Goal: Information Seeking & Learning: Compare options

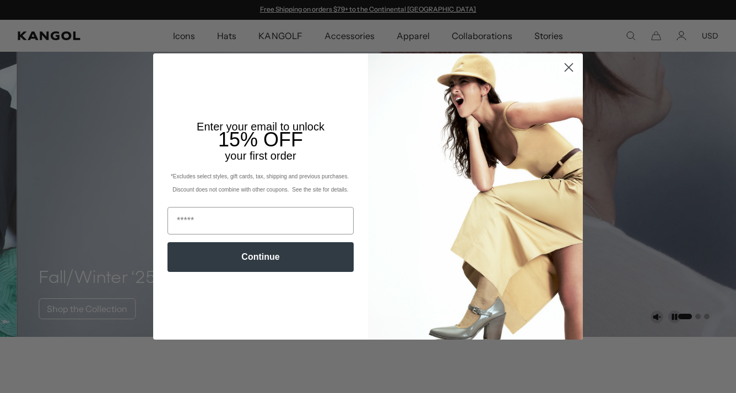
scroll to position [165, 0]
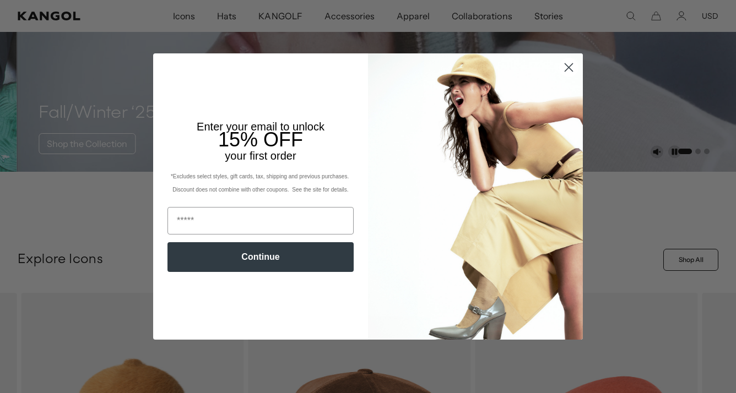
click at [560, 69] on circle "Close dialog" at bounding box center [569, 67] width 18 height 18
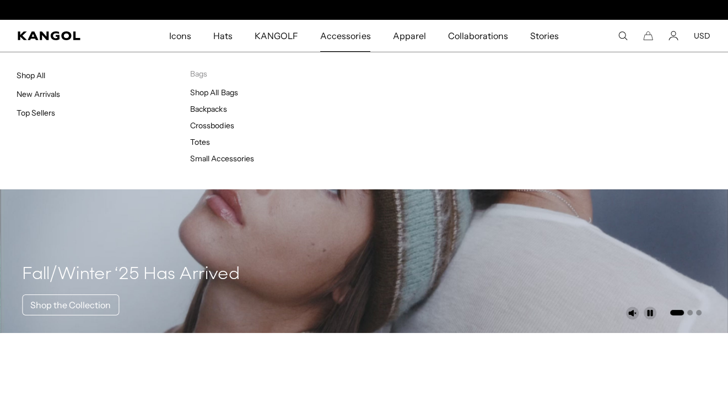
scroll to position [0, 0]
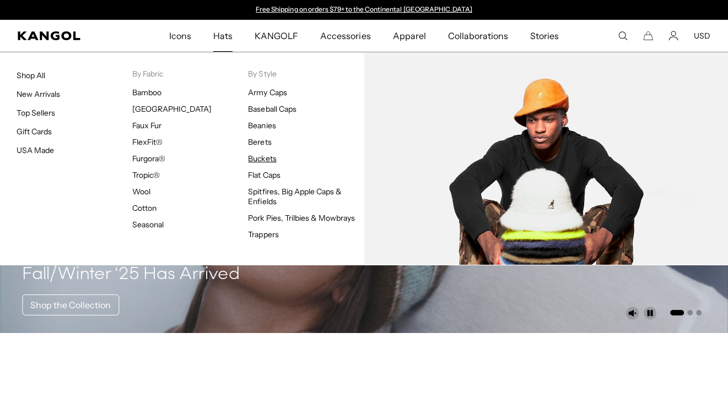
click at [265, 158] on link "Buckets" at bounding box center [262, 159] width 28 height 10
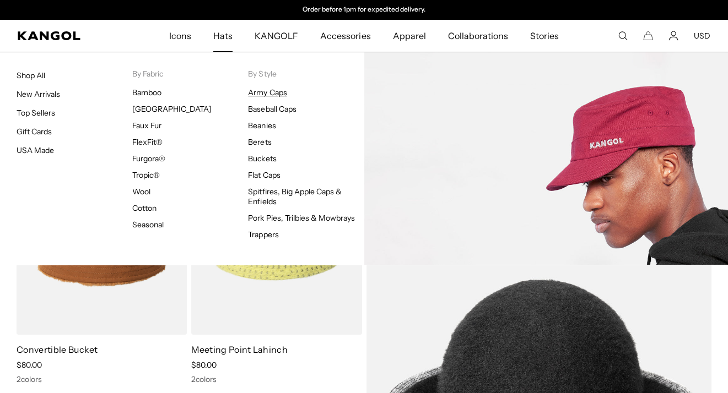
click at [252, 94] on link "Army Caps" at bounding box center [267, 93] width 39 height 10
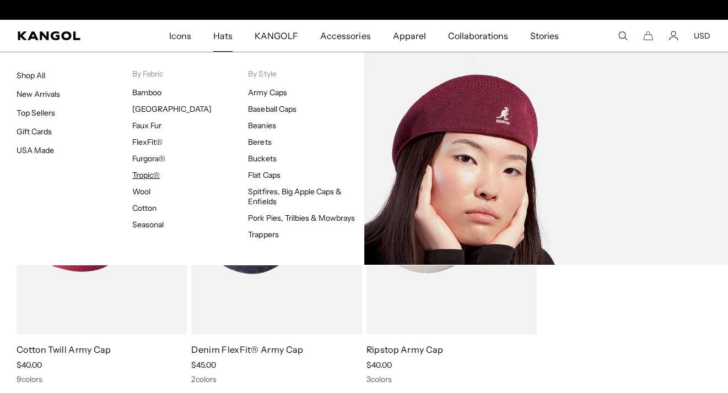
scroll to position [0, 227]
click at [143, 175] on link "Tropic®" at bounding box center [146, 175] width 28 height 10
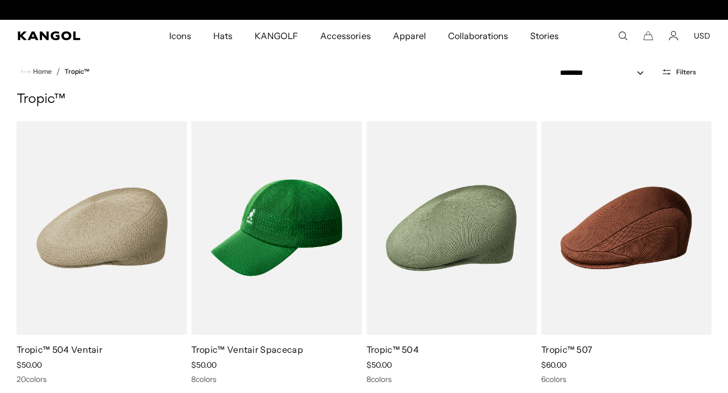
scroll to position [0, 227]
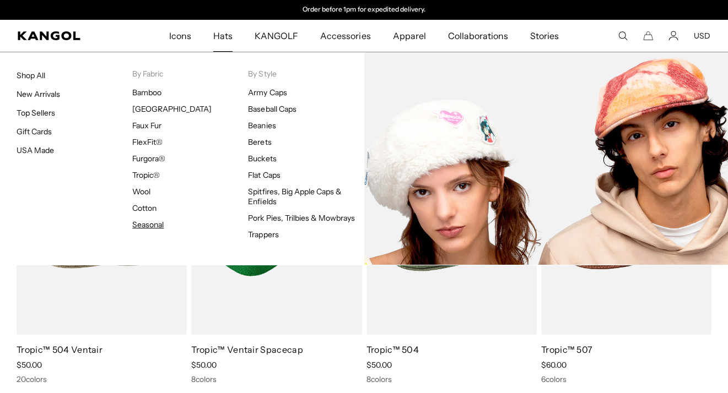
click at [156, 221] on link "Seasonal" at bounding box center [147, 225] width 31 height 10
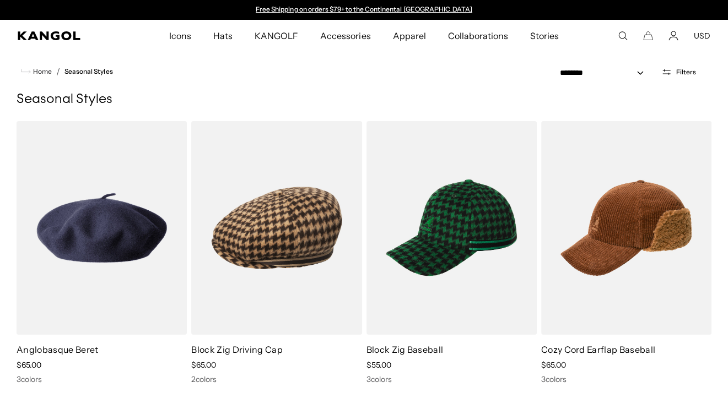
click at [621, 37] on icon "Search here" at bounding box center [623, 36] width 10 height 10
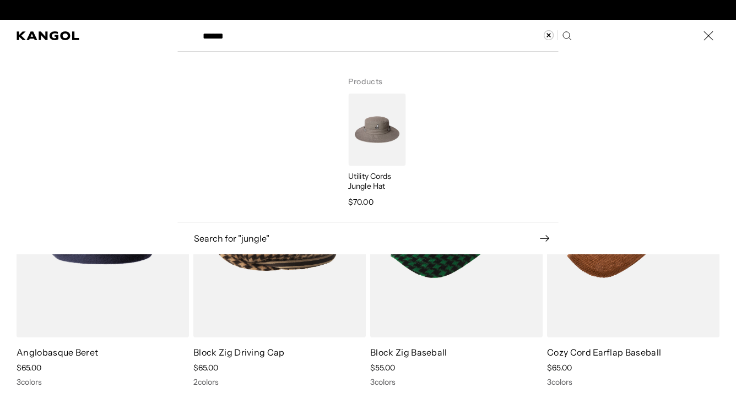
scroll to position [0, 227]
click at [218, 31] on label "Search here" at bounding box center [234, 31] width 50 height 0
click at [218, 32] on input "******" at bounding box center [386, 36] width 381 height 28
click at [218, 31] on label "Search here" at bounding box center [234, 31] width 50 height 0
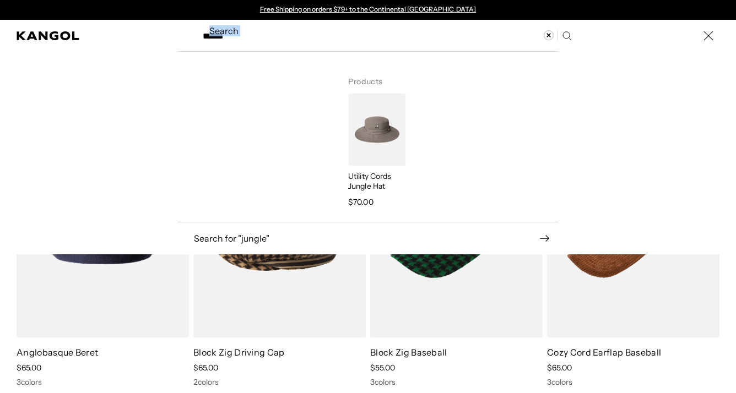
click at [218, 32] on input "******" at bounding box center [386, 36] width 381 height 28
drag, startPoint x: 218, startPoint y: 32, endPoint x: 204, endPoint y: 79, distance: 48.7
click at [204, 79] on div "Search here" at bounding box center [253, 138] width 153 height 150
click at [202, 34] on input "******" at bounding box center [386, 36] width 381 height 28
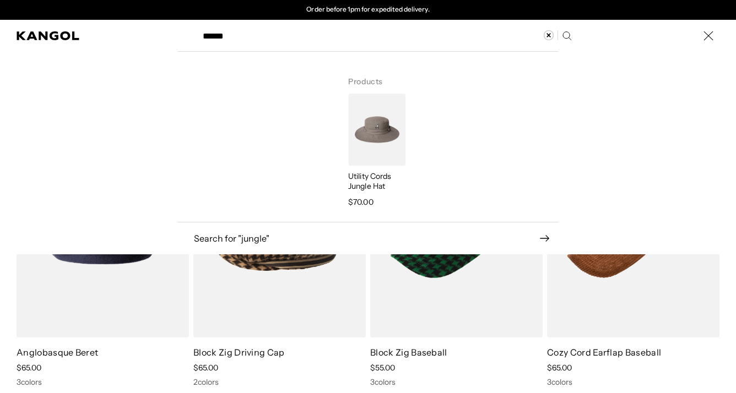
click at [208, 36] on input "******" at bounding box center [386, 36] width 381 height 28
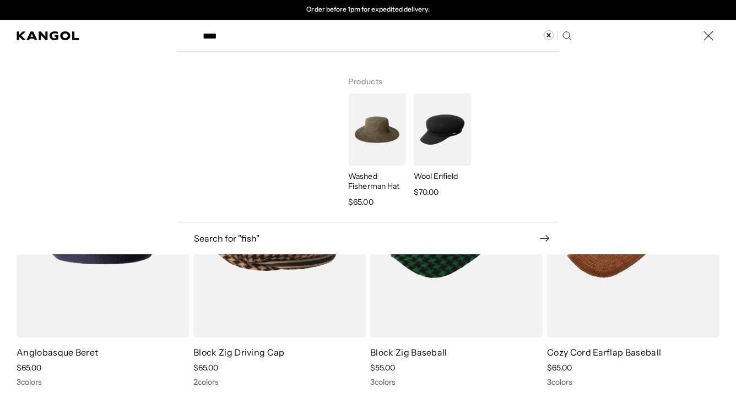
type input "****"
click at [366, 186] on p "Washed Fisherman Hat" at bounding box center [376, 181] width 57 height 20
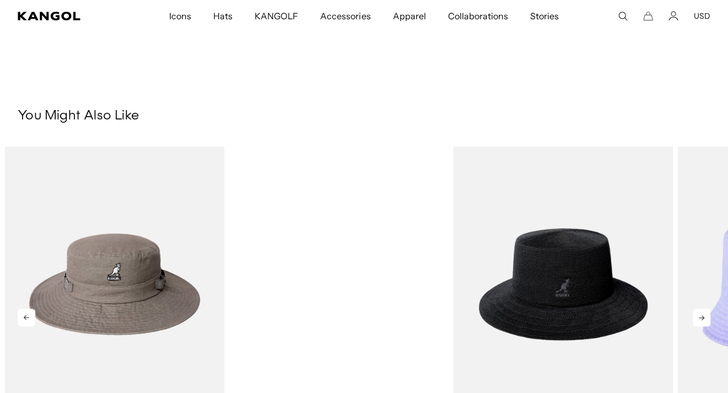
scroll to position [606, 0]
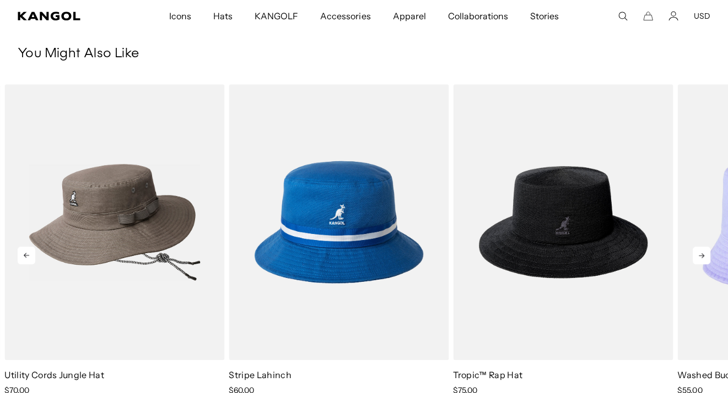
click at [147, 221] on img "1 of 5" at bounding box center [114, 222] width 220 height 276
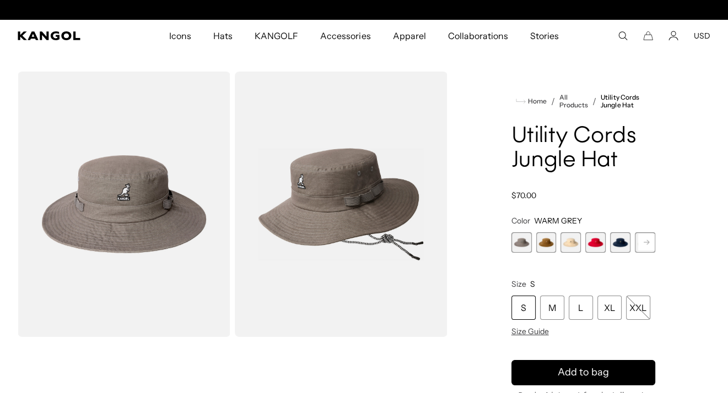
scroll to position [0, 227]
click at [143, 229] on img "Gallery Viewer" at bounding box center [124, 205] width 213 height 266
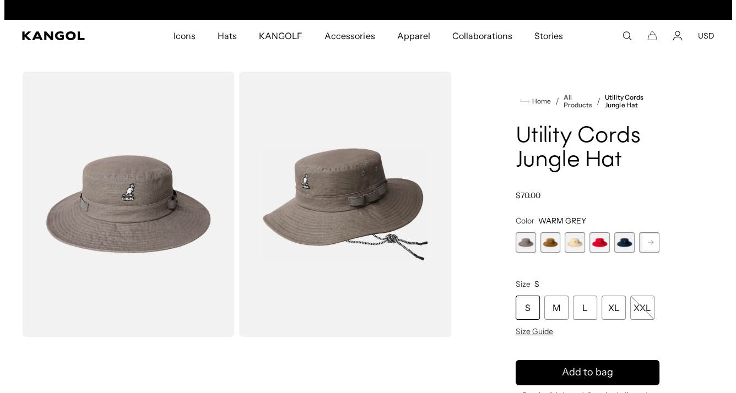
scroll to position [0, 0]
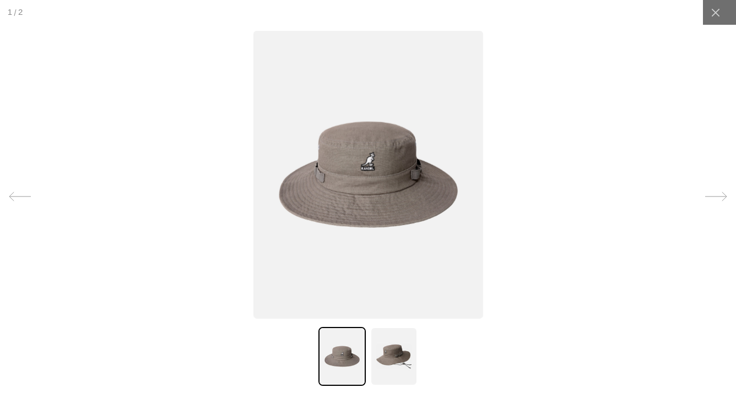
click at [399, 354] on img at bounding box center [393, 356] width 47 height 59
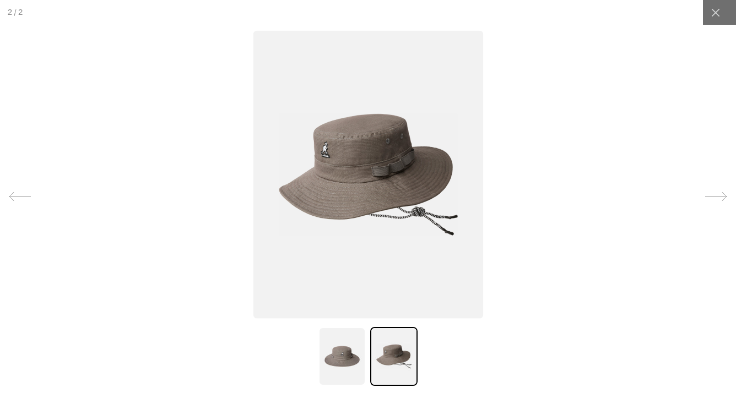
scroll to position [0, 227]
click at [409, 203] on img at bounding box center [368, 174] width 230 height 288
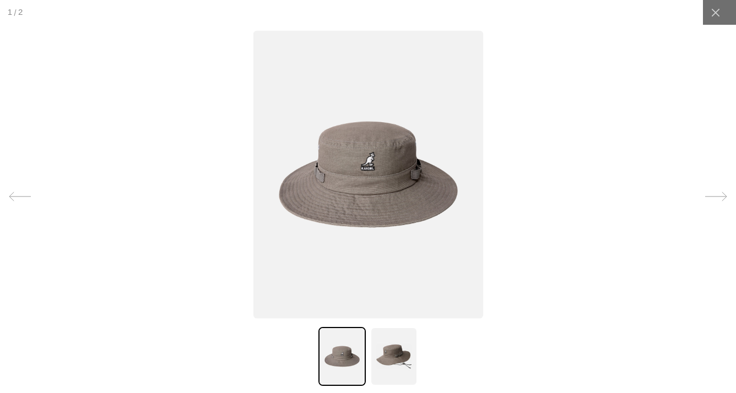
click at [406, 199] on img at bounding box center [368, 174] width 230 height 288
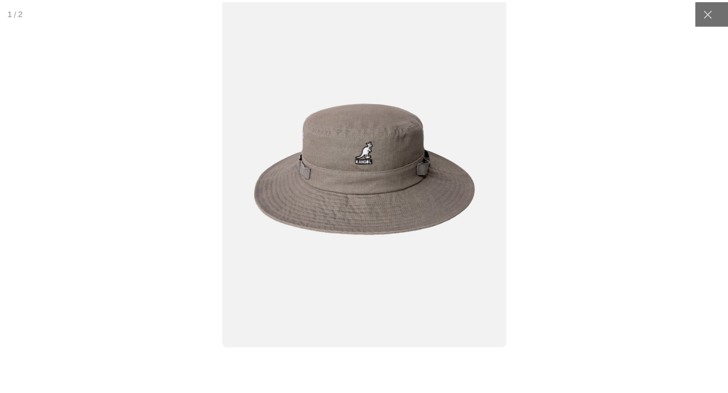
scroll to position [0, 0]
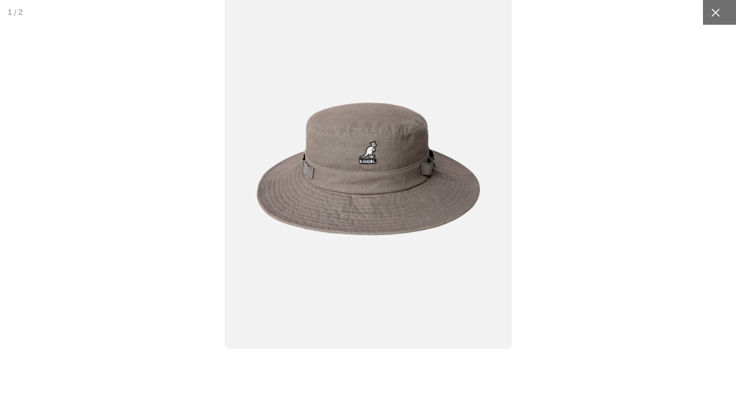
click at [711, 14] on icon at bounding box center [715, 12] width 8 height 8
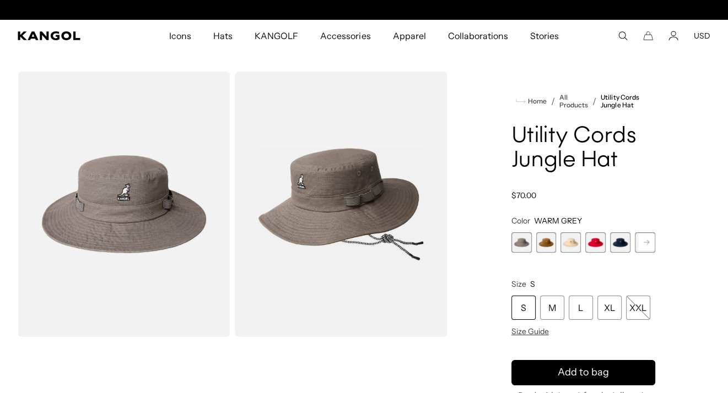
scroll to position [0, 227]
click at [646, 245] on rect at bounding box center [646, 242] width 17 height 17
click at [646, 245] on span "7 of 7" at bounding box center [645, 242] width 20 height 20
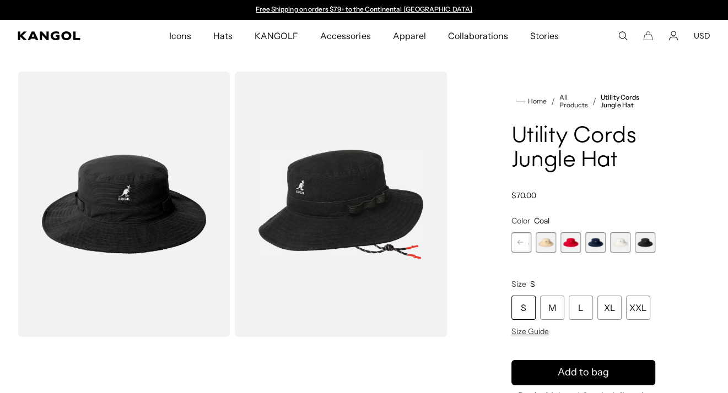
click at [620, 246] on span "6 of 7" at bounding box center [620, 242] width 20 height 20
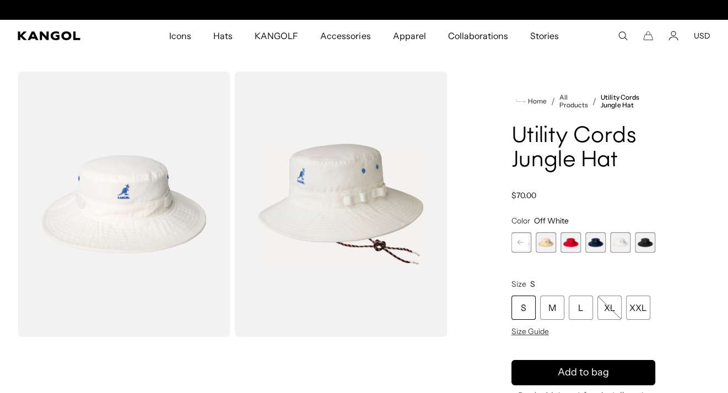
click at [598, 246] on span "5 of 7" at bounding box center [595, 242] width 20 height 20
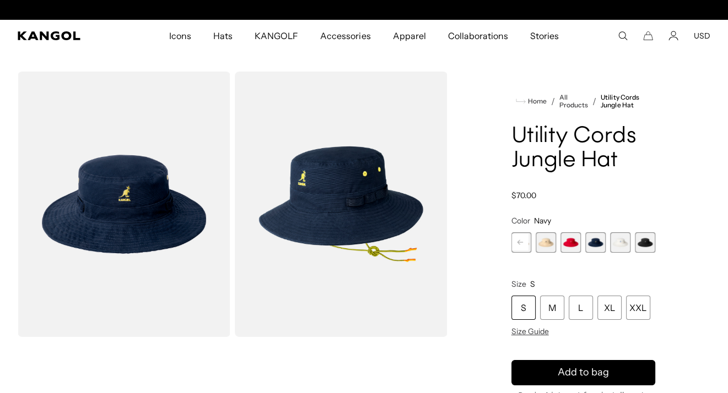
scroll to position [0, 227]
click at [577, 246] on span "4 of 7" at bounding box center [570, 242] width 20 height 20
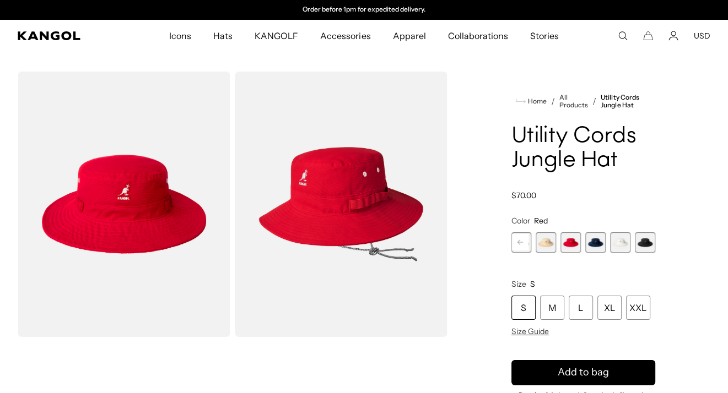
click at [542, 247] on span "3 of 7" at bounding box center [546, 242] width 20 height 20
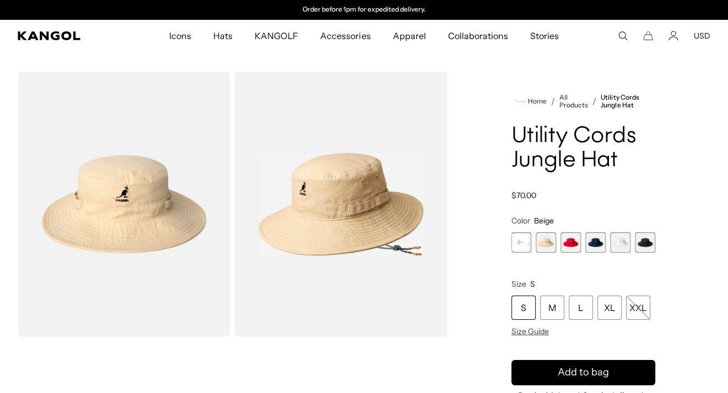
click at [517, 245] on rect at bounding box center [520, 242] width 17 height 17
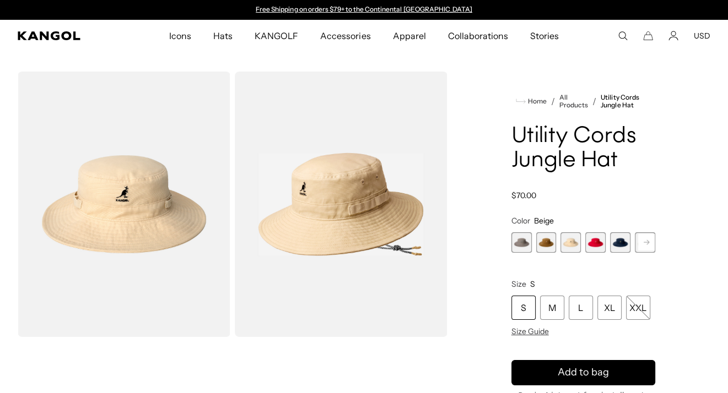
click at [540, 246] on span "2 of 7" at bounding box center [546, 242] width 20 height 20
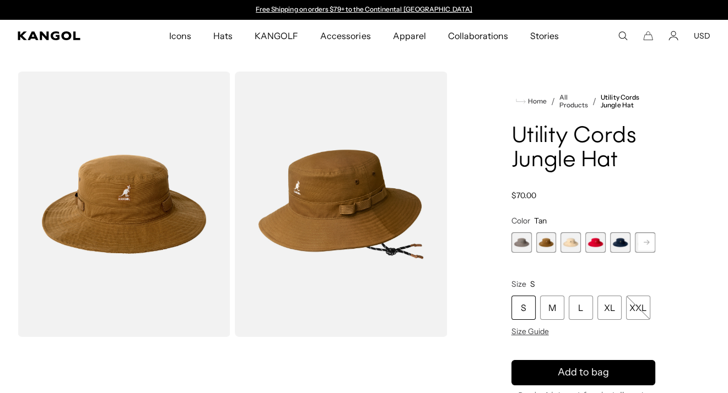
click at [522, 247] on span "1 of 7" at bounding box center [521, 242] width 20 height 20
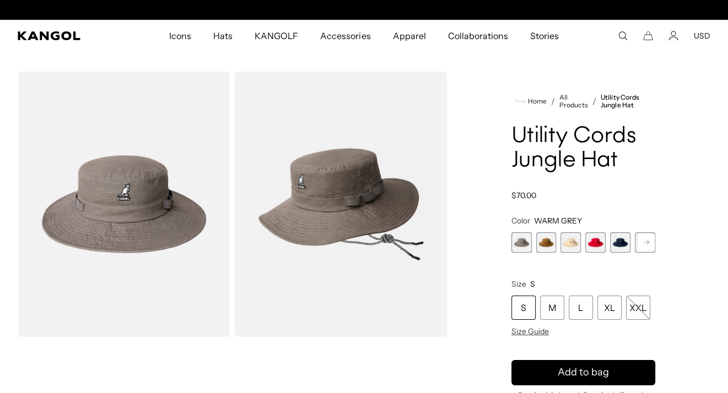
scroll to position [0, 227]
click at [542, 249] on span "2 of 7" at bounding box center [546, 242] width 20 height 20
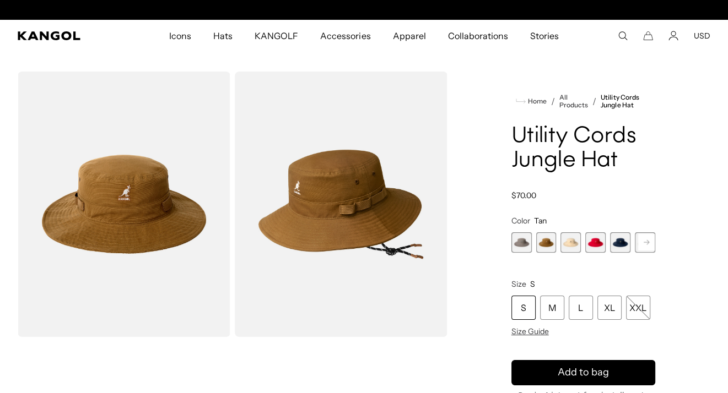
click at [518, 241] on span "1 of 7" at bounding box center [521, 242] width 20 height 20
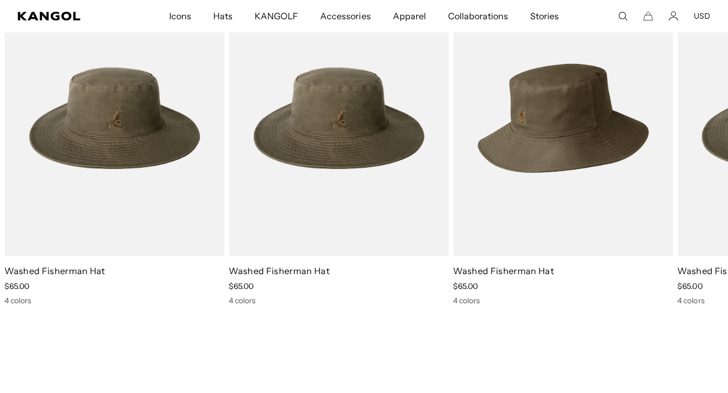
scroll to position [1047, 0]
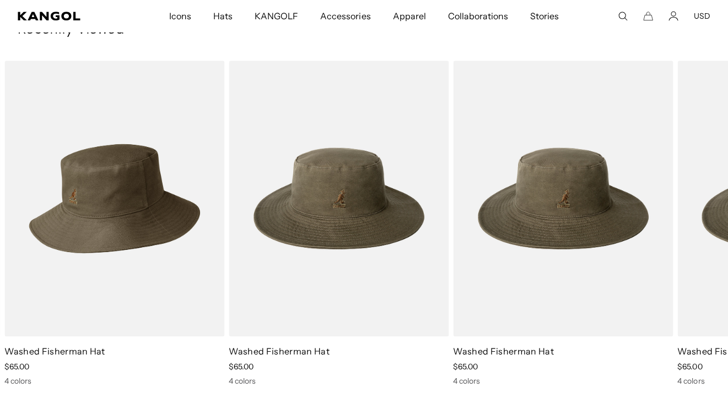
click at [130, 212] on img "1 of 1" at bounding box center [114, 199] width 220 height 276
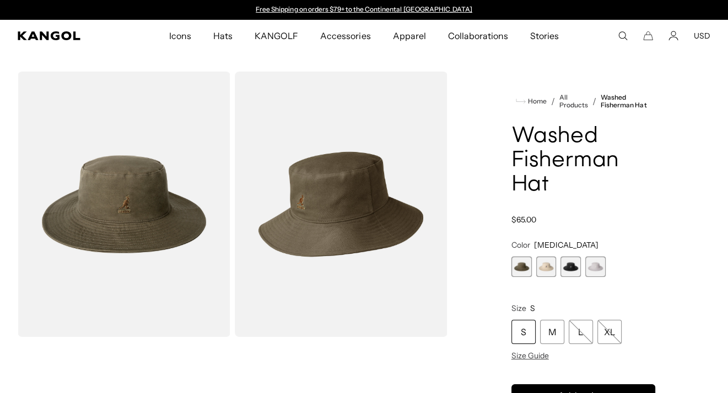
click at [520, 268] on span "1 of 4" at bounding box center [521, 267] width 20 height 20
click at [542, 266] on span "2 of 4" at bounding box center [546, 267] width 20 height 20
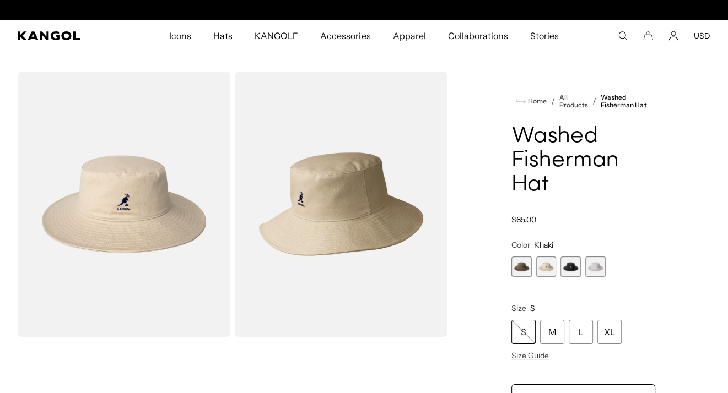
scroll to position [0, 227]
click at [576, 267] on span "3 of 4" at bounding box center [570, 267] width 20 height 20
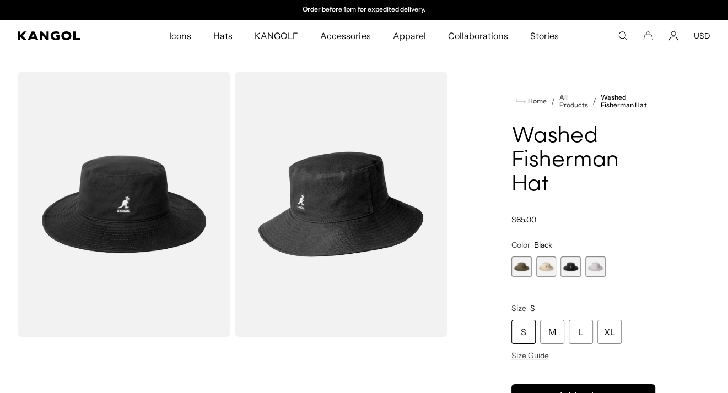
click at [599, 267] on span "4 of 4" at bounding box center [595, 267] width 20 height 20
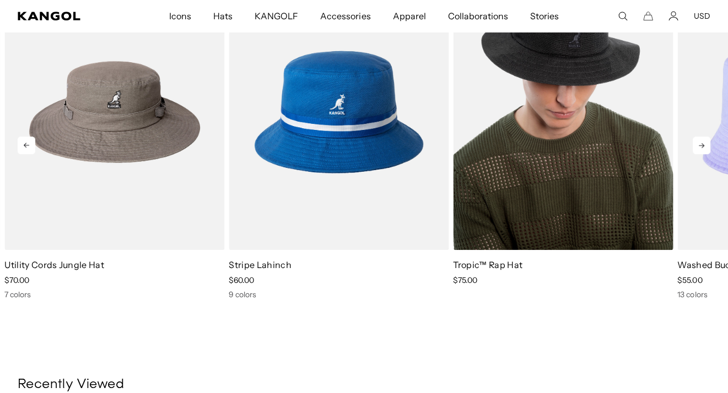
click at [519, 172] on img "3 of 5" at bounding box center [563, 112] width 220 height 276
click at [574, 65] on img "3 of 5" at bounding box center [563, 112] width 220 height 276
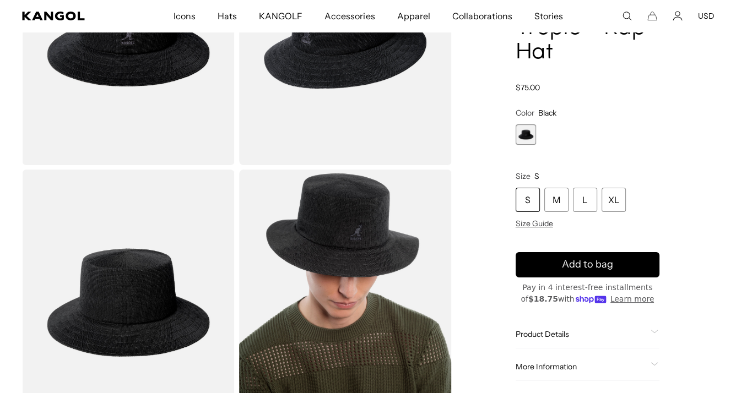
scroll to position [55, 0]
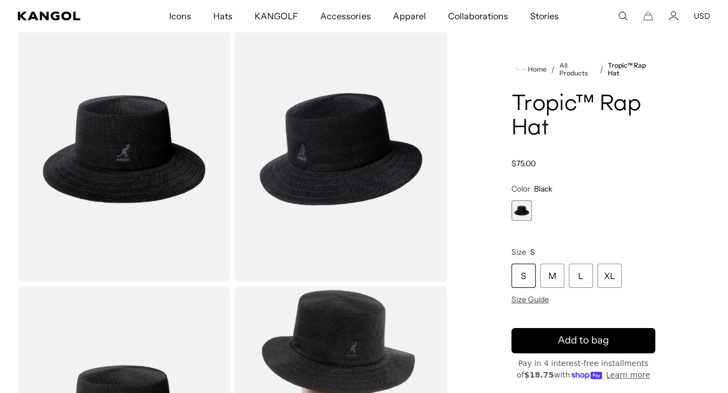
click at [157, 149] on img "Gallery Viewer" at bounding box center [124, 150] width 213 height 266
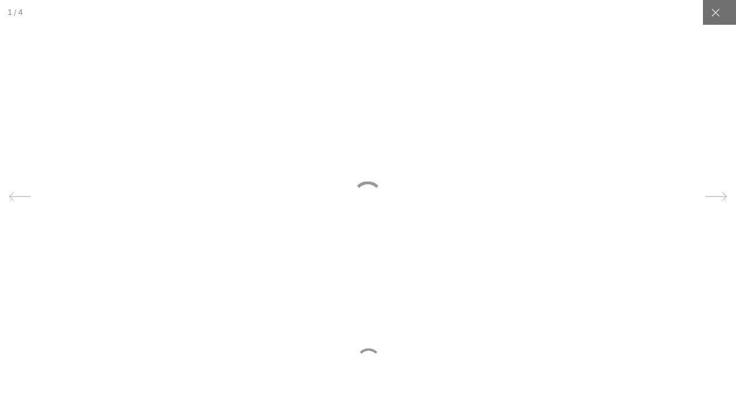
scroll to position [0, 227]
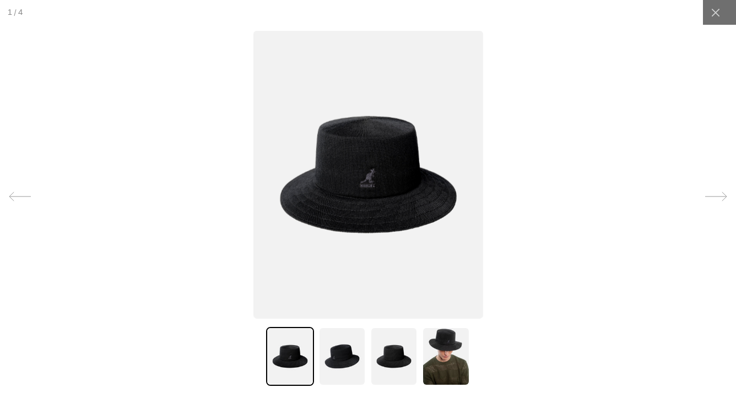
click at [700, 206] on div at bounding box center [716, 196] width 33 height 33
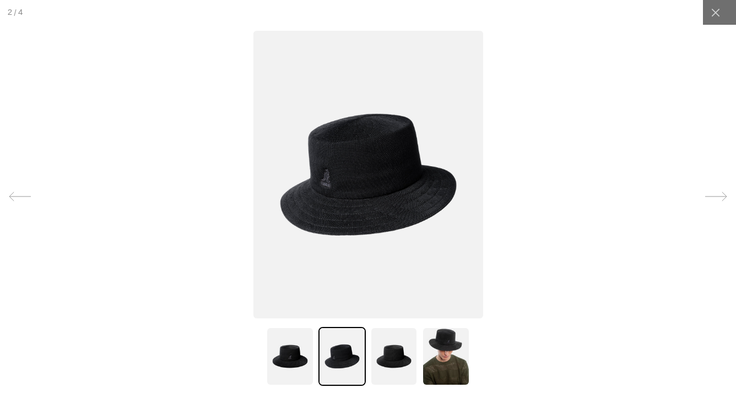
scroll to position [0, 0]
click at [700, 206] on div at bounding box center [716, 196] width 33 height 33
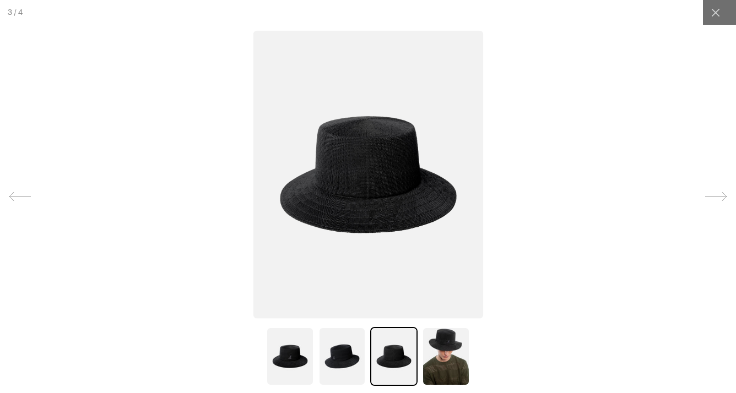
click at [700, 206] on div at bounding box center [716, 196] width 33 height 33
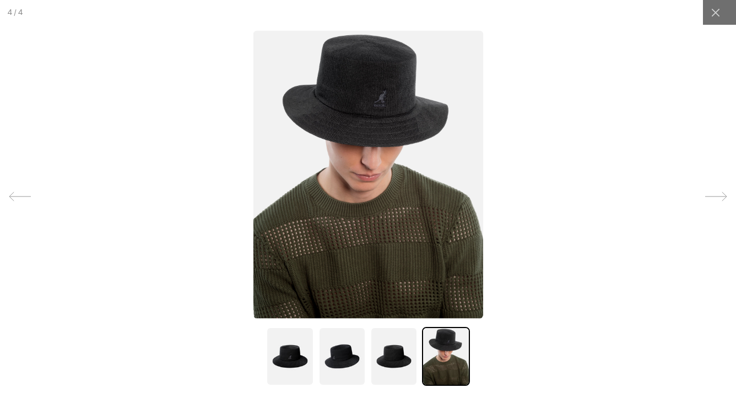
click at [700, 206] on div at bounding box center [716, 196] width 33 height 33
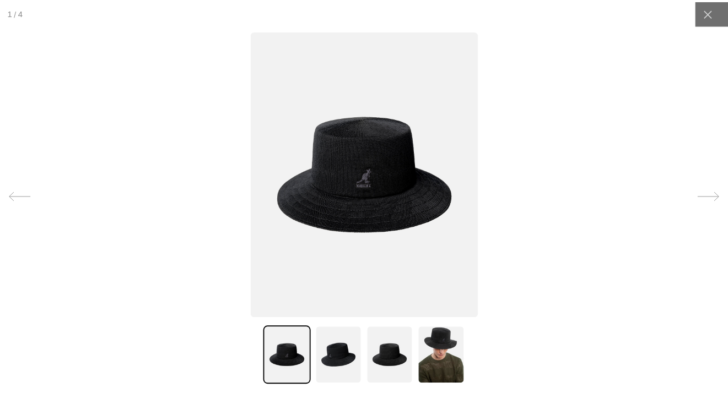
scroll to position [0, 227]
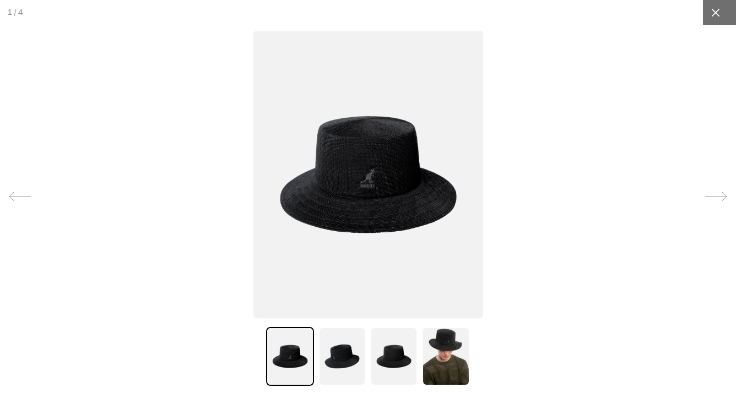
click at [710, 13] on icon at bounding box center [715, 12] width 11 height 11
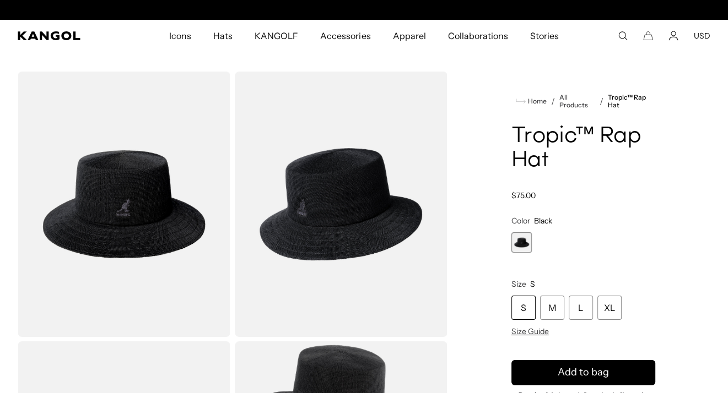
scroll to position [0, 0]
